Goal: Task Accomplishment & Management: Manage account settings

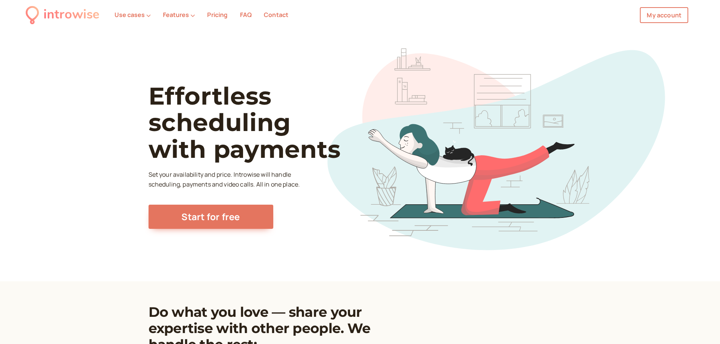
click at [667, 6] on nav "introwise Use cases Features Pricing FAQ Contact My account My account" at bounding box center [360, 15] width 720 height 30
click at [667, 12] on link "My account" at bounding box center [664, 15] width 48 height 16
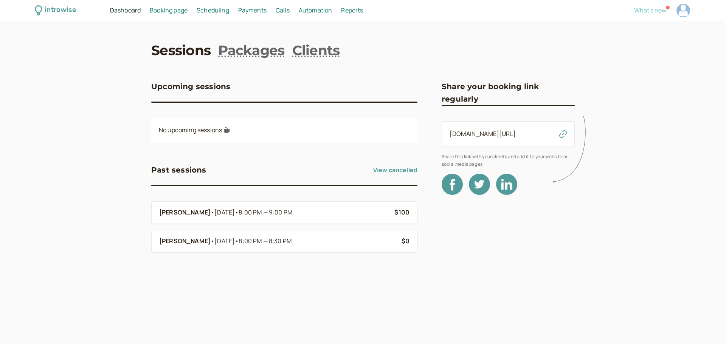
click at [647, 9] on span "What's new" at bounding box center [650, 10] width 32 height 8
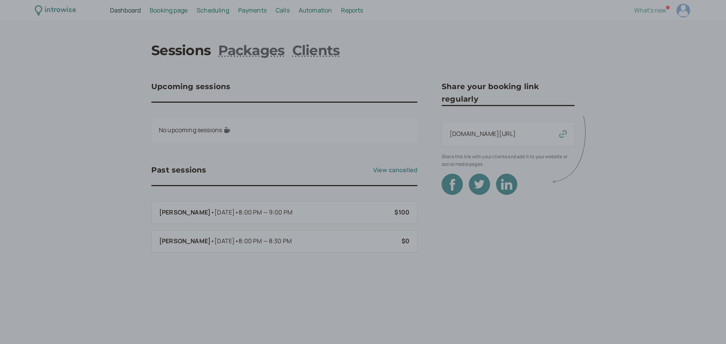
click at [486, 33] on div at bounding box center [363, 172] width 726 height 344
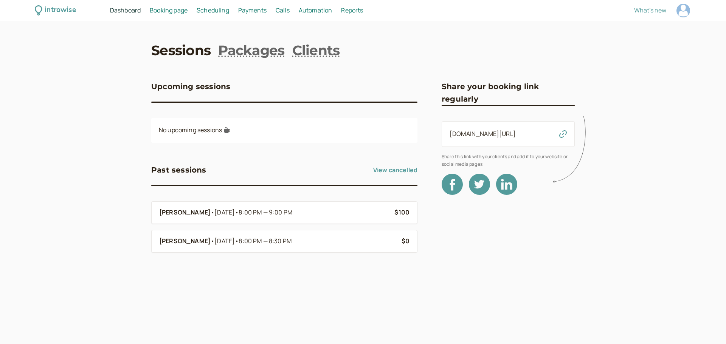
click at [248, 9] on span "Payments" at bounding box center [252, 10] width 28 height 8
